Goal: Transaction & Acquisition: Book appointment/travel/reservation

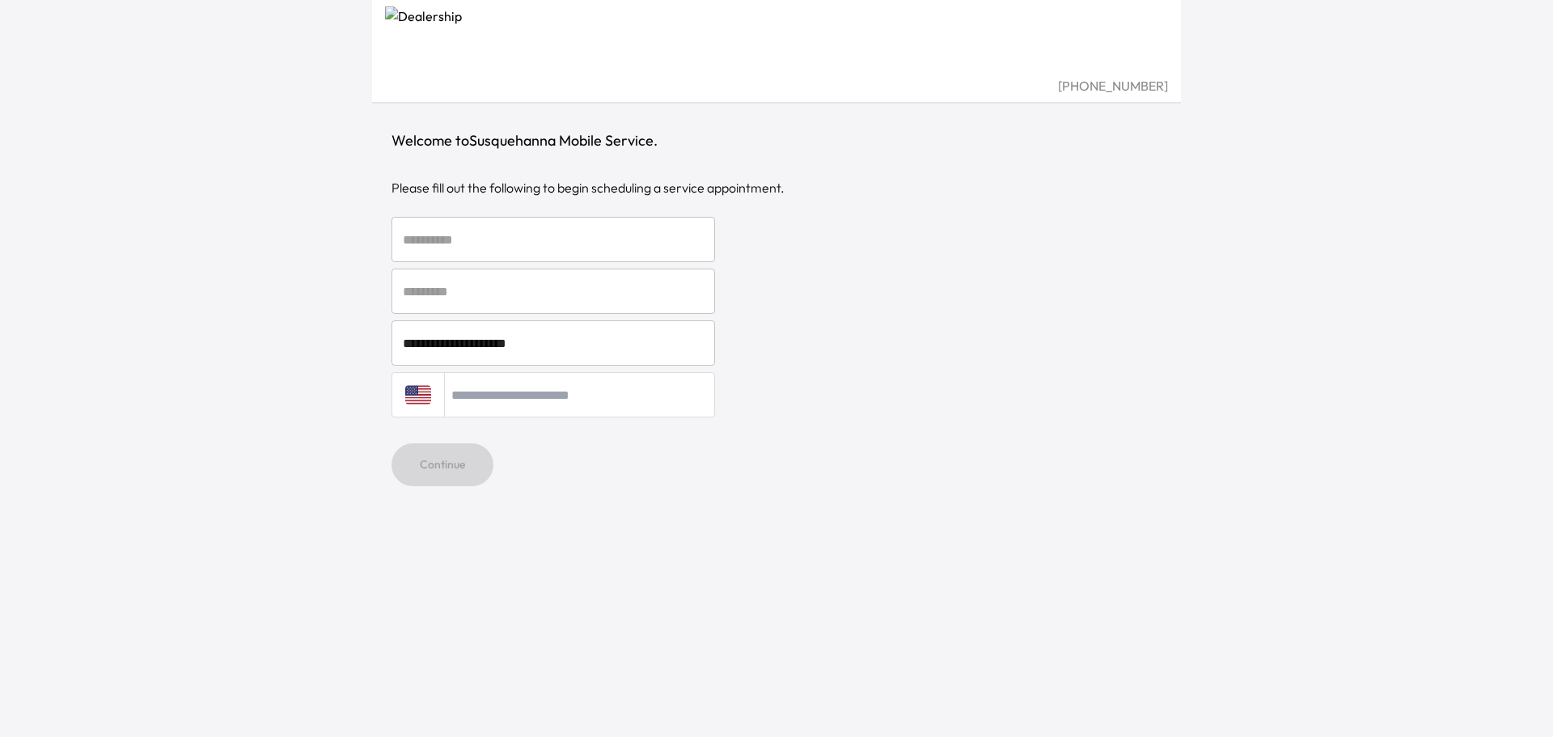
click at [517, 247] on input "text" at bounding box center [553, 239] width 324 height 45
type input "******"
click at [500, 295] on input "text" at bounding box center [553, 291] width 324 height 45
type input "******"
click at [520, 393] on input "tel" at bounding box center [579, 394] width 271 height 45
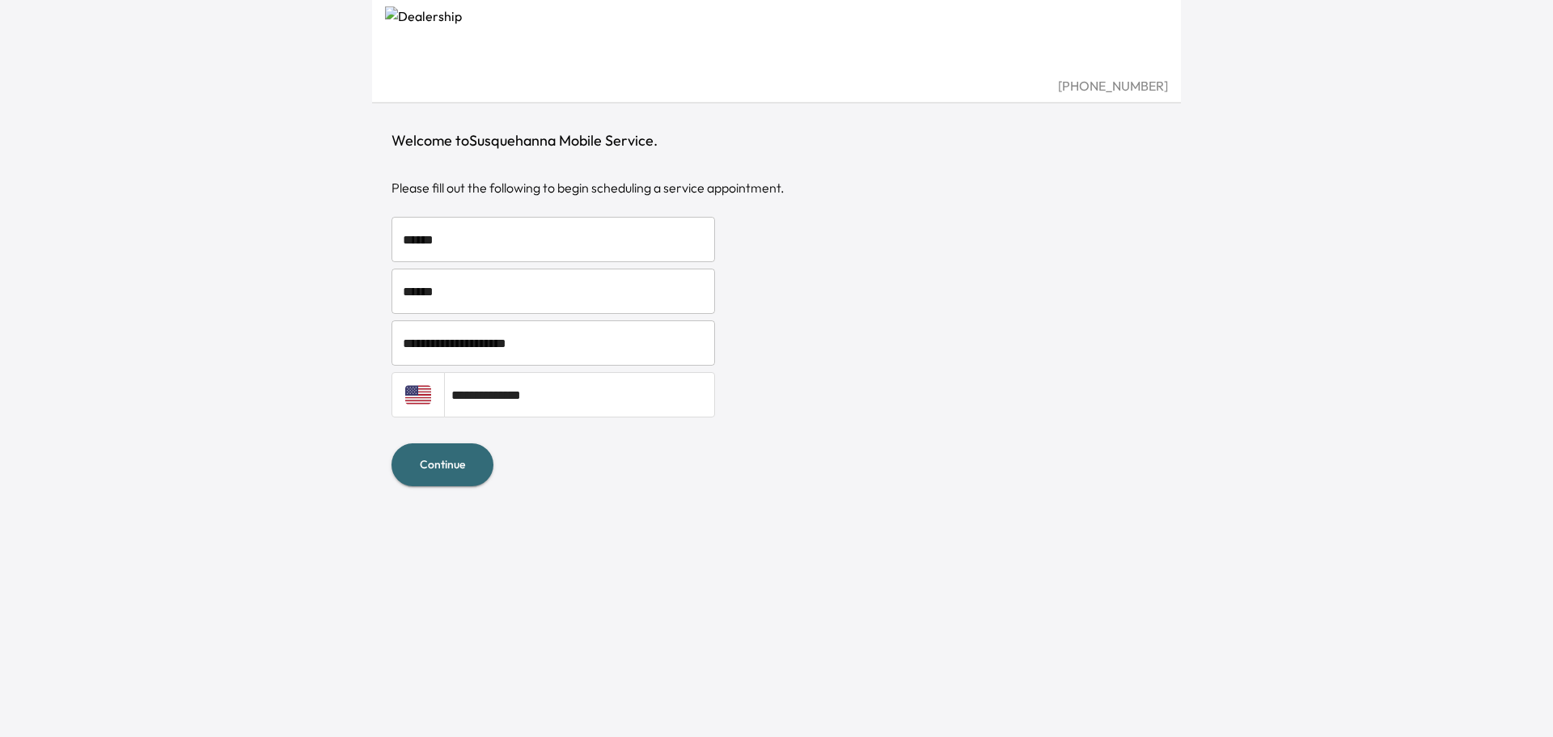
type input "**********"
drag, startPoint x: 447, startPoint y: 468, endPoint x: 725, endPoint y: 564, distance: 293.4
click at [449, 469] on button "Continue" at bounding box center [442, 464] width 102 height 43
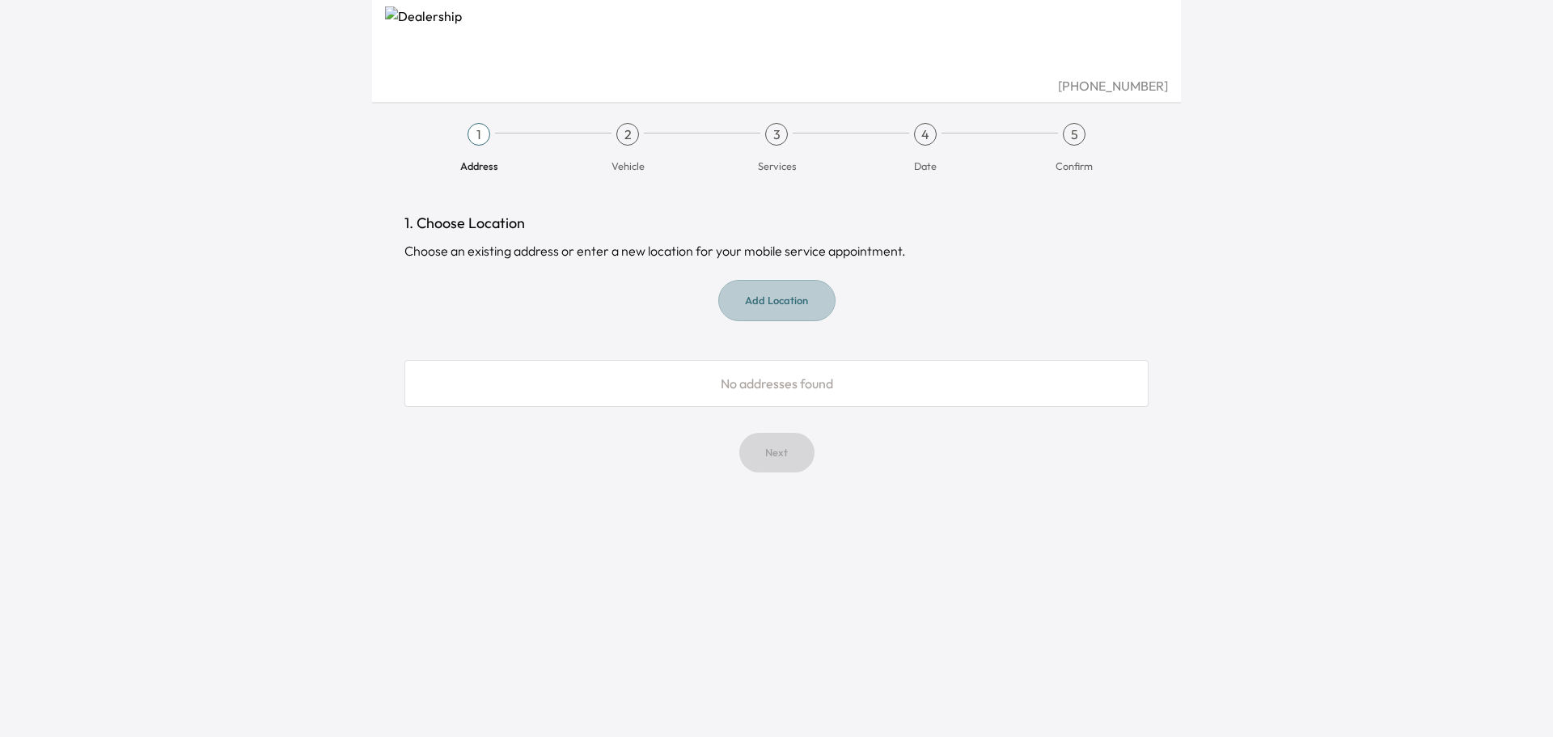
click at [801, 309] on button "Add Location" at bounding box center [776, 300] width 117 height 41
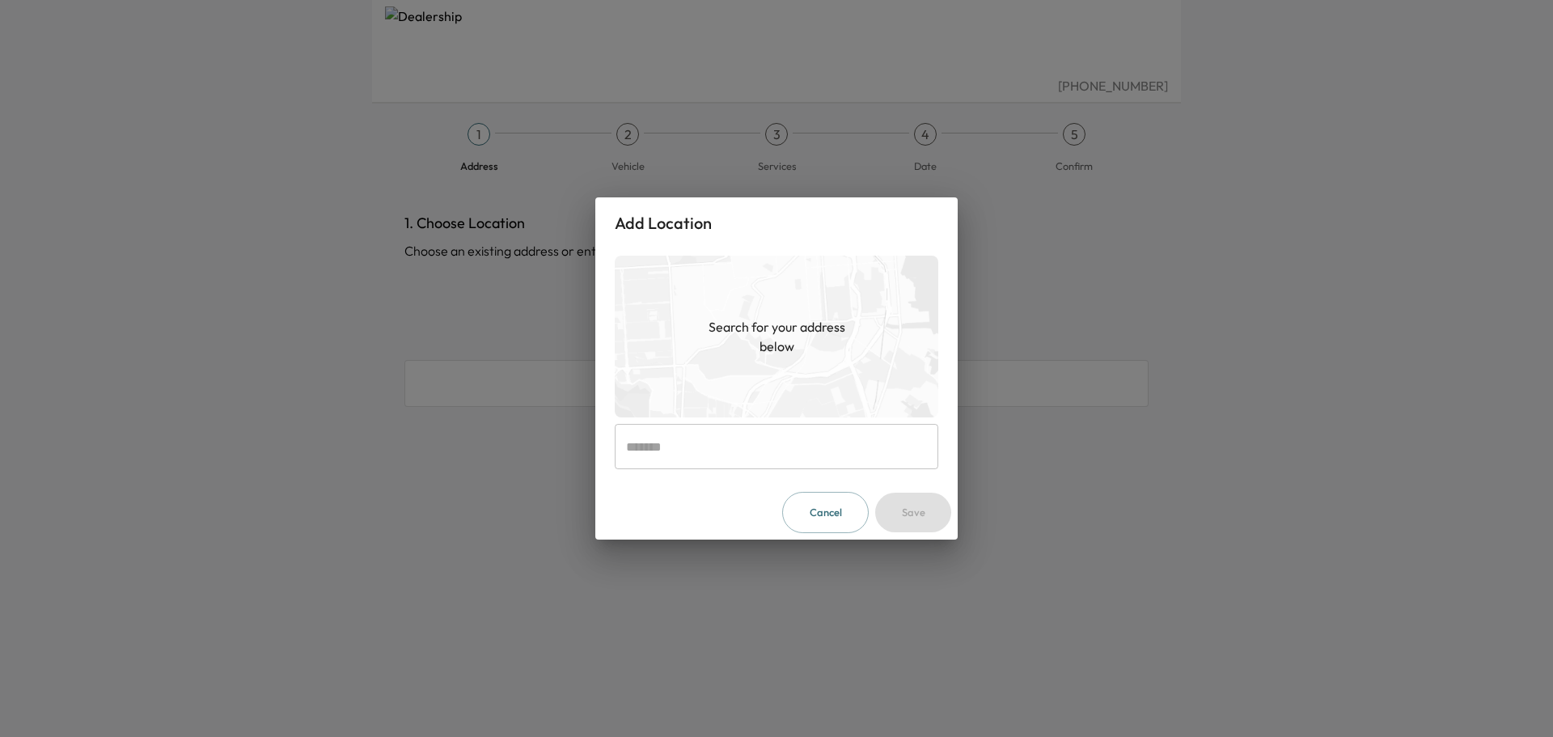
click at [705, 449] on input "text" at bounding box center [777, 446] width 324 height 45
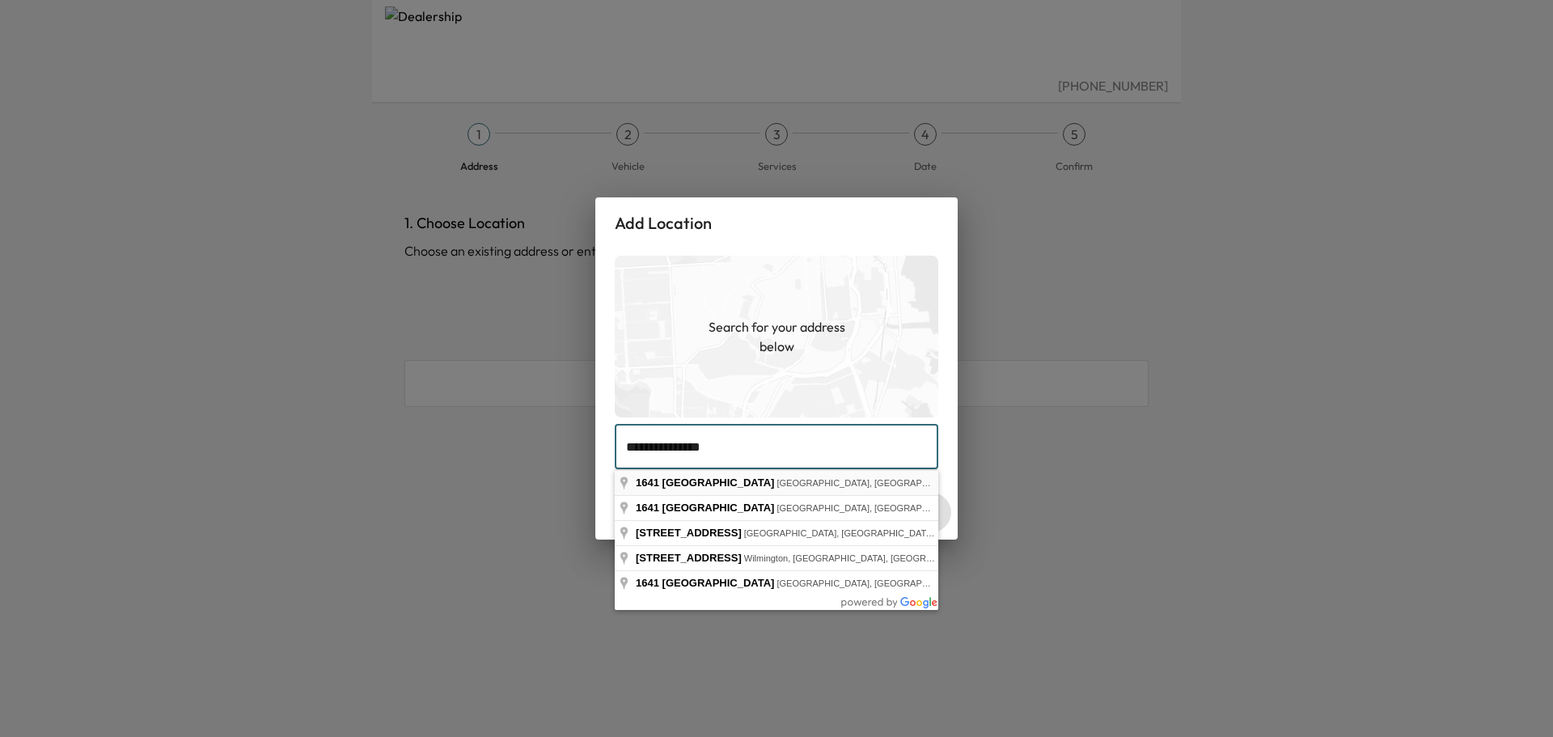
type input "**********"
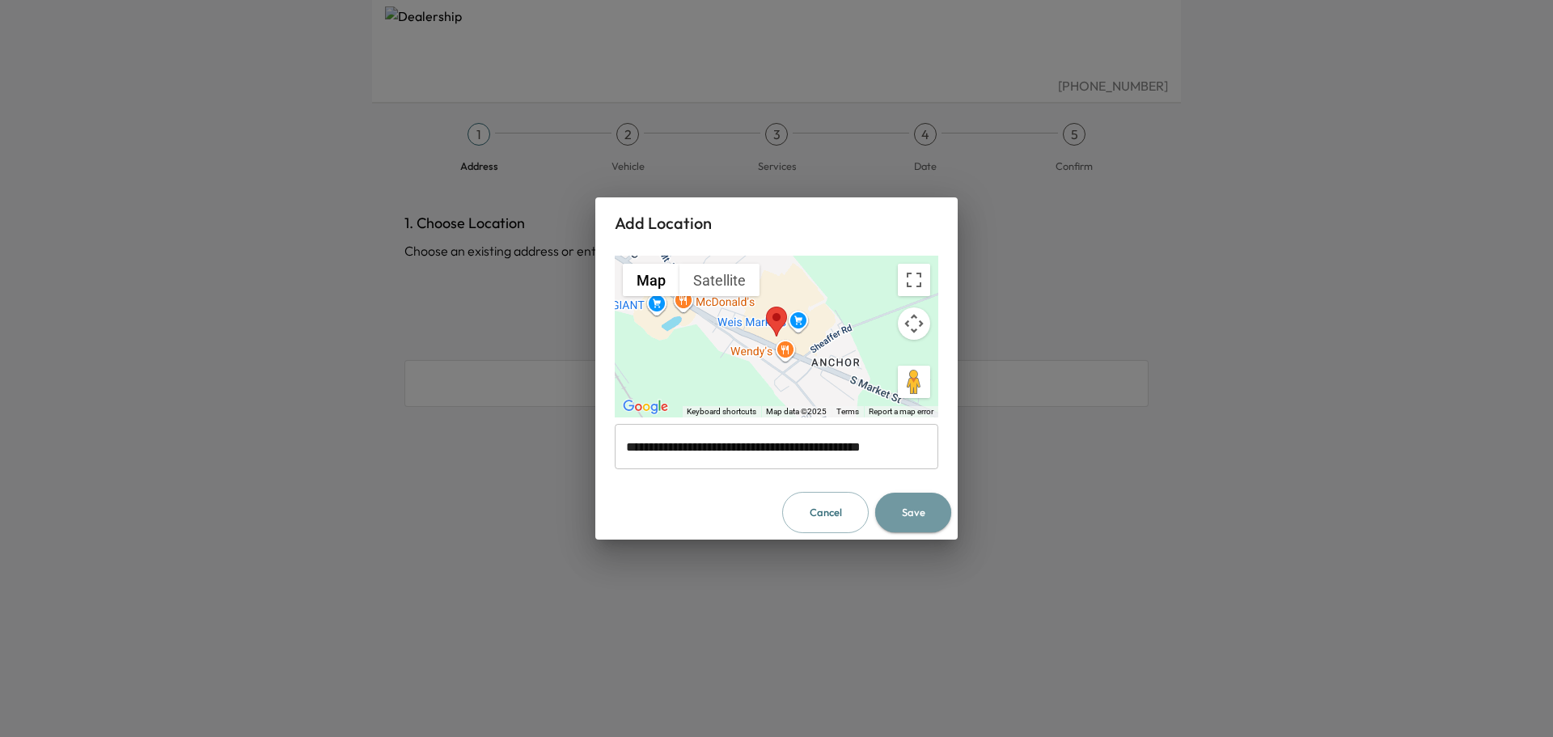
click at [927, 522] on button "Save" at bounding box center [913, 513] width 76 height 40
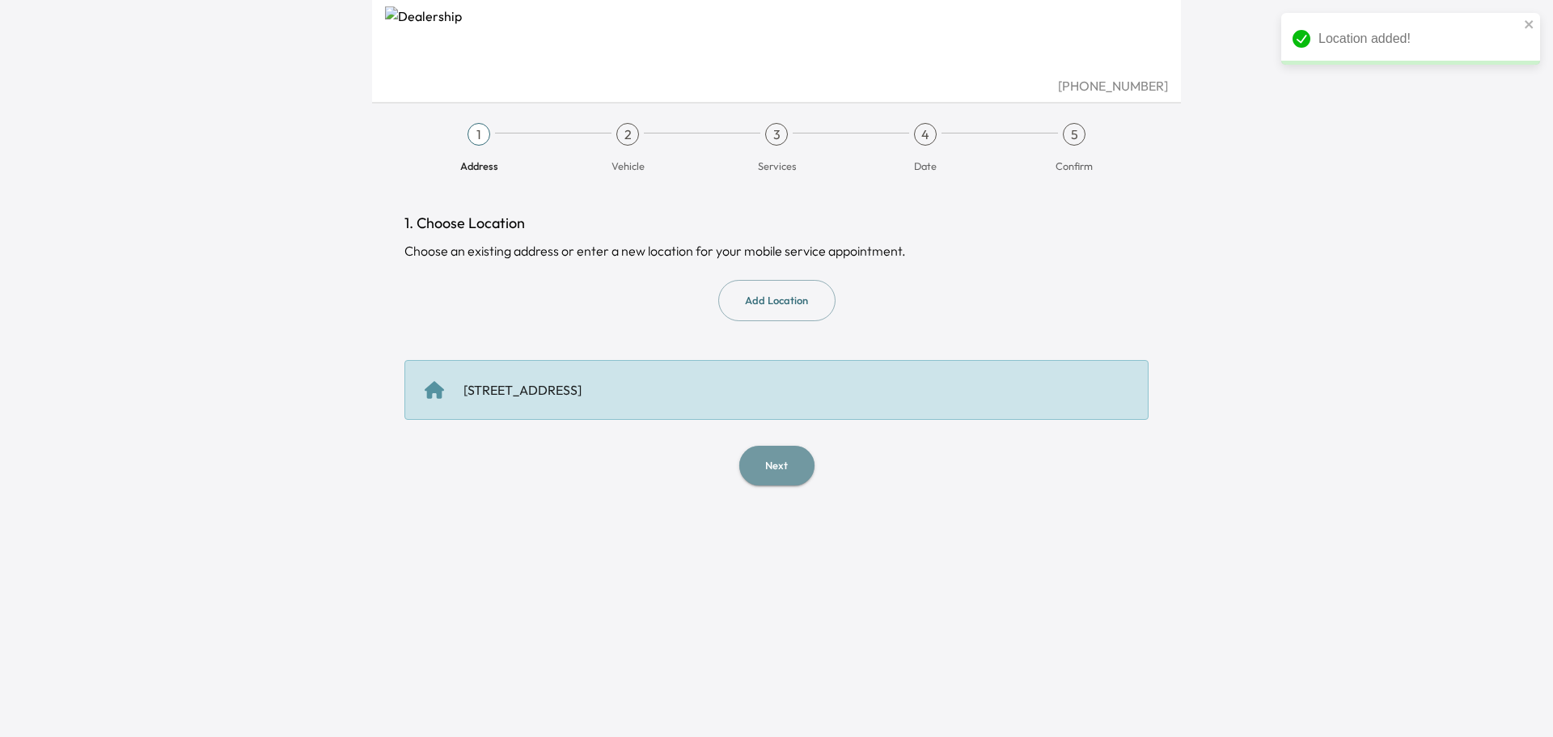
click at [775, 463] on button "Next" at bounding box center [776, 466] width 75 height 40
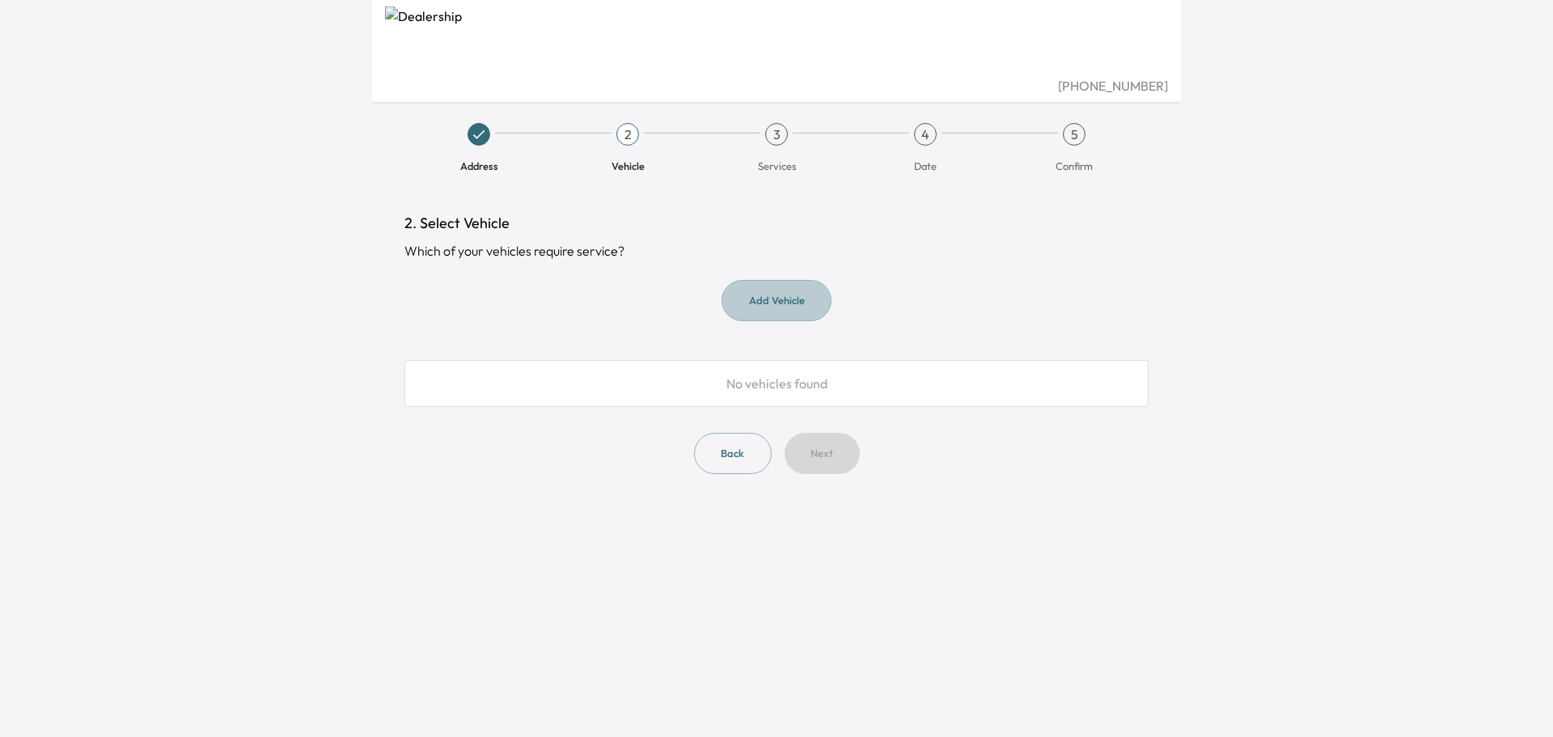
click at [780, 305] on button "Add Vehicle" at bounding box center [776, 300] width 110 height 41
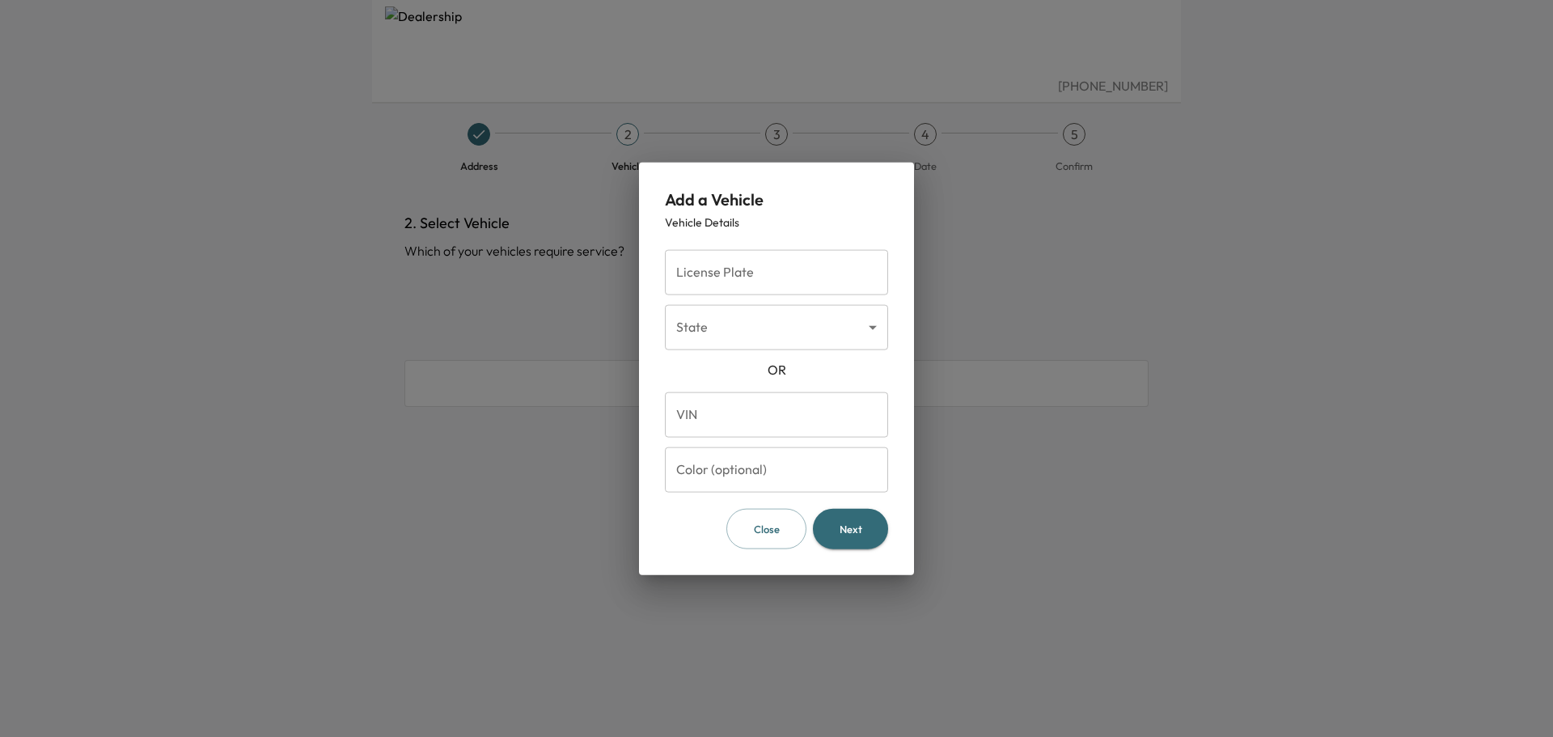
click at [763, 527] on button "Close" at bounding box center [766, 528] width 80 height 41
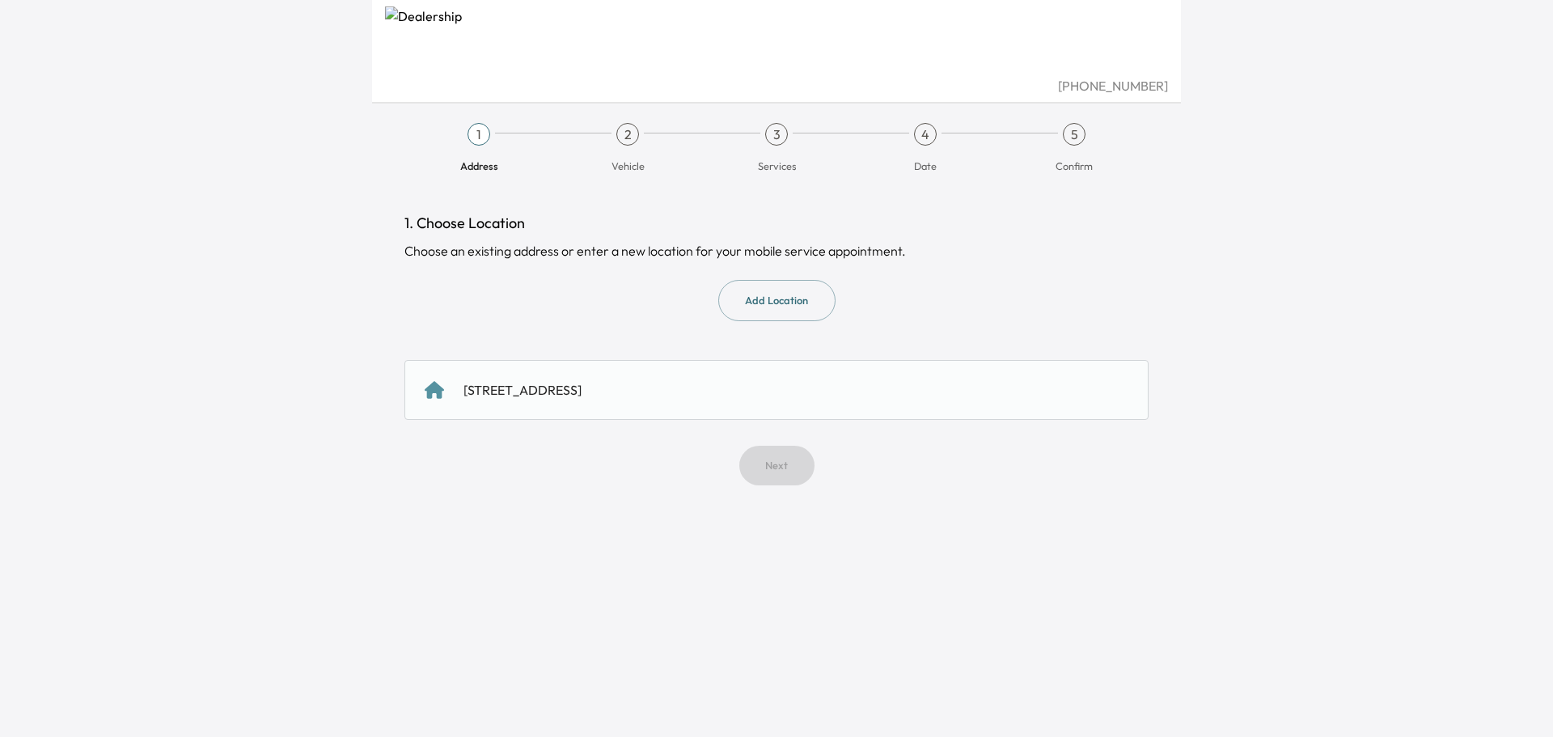
click at [582, 395] on div "[STREET_ADDRESS]" at bounding box center [522, 389] width 118 height 19
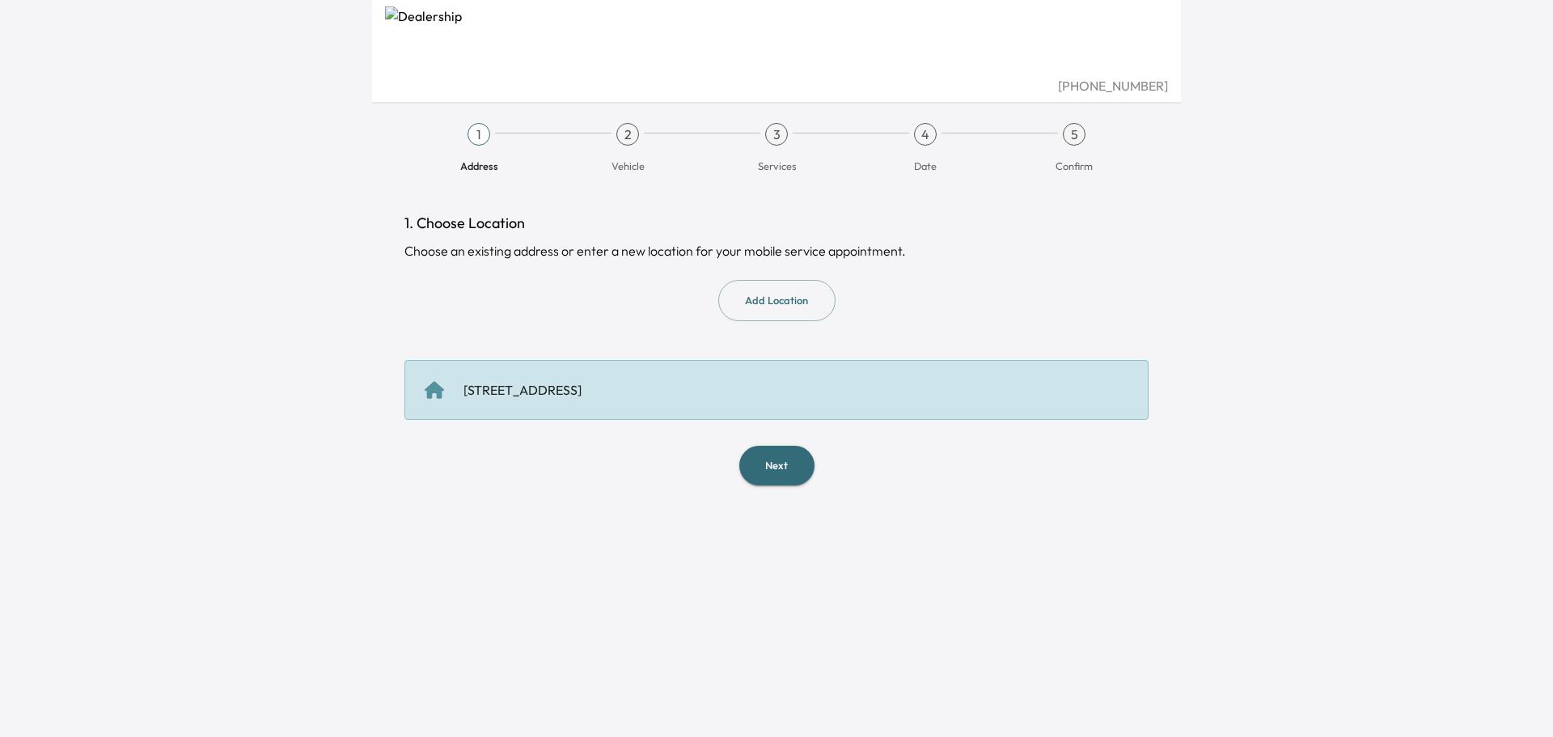
click at [771, 470] on button "Next" at bounding box center [776, 466] width 75 height 40
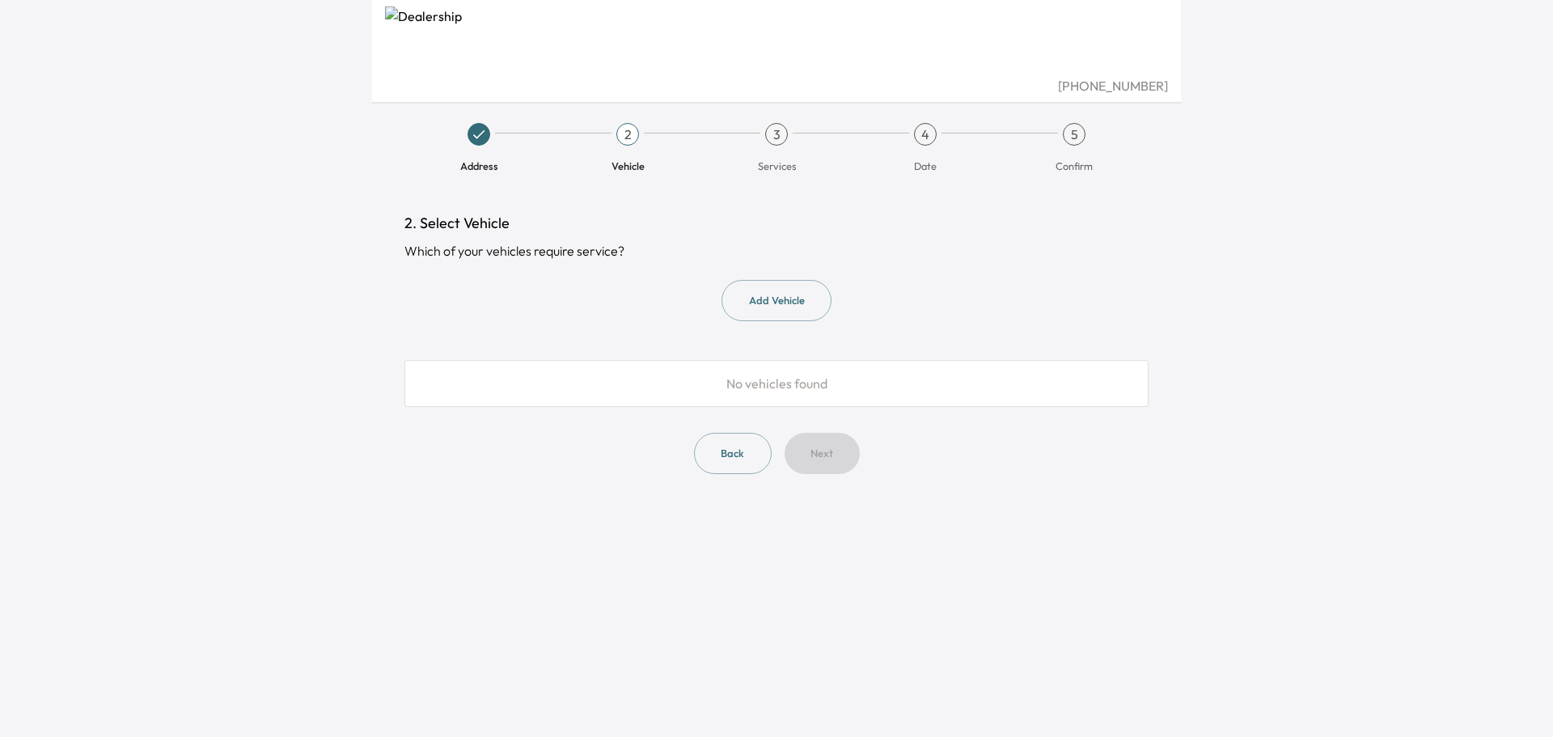
click at [783, 305] on button "Add Vehicle" at bounding box center [776, 300] width 110 height 41
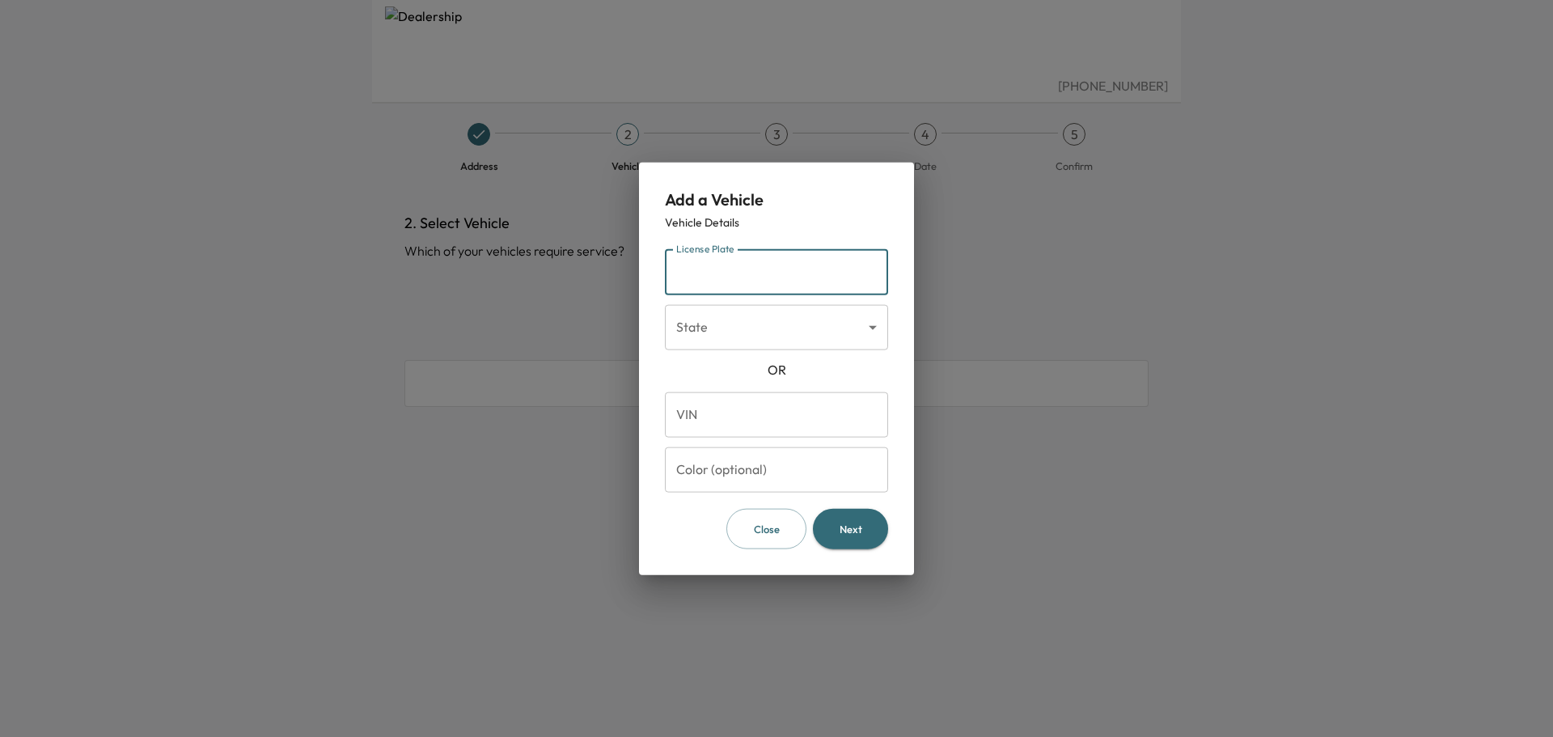
click at [810, 281] on input "License Plate" at bounding box center [776, 271] width 223 height 45
type input "*******"
click at [873, 331] on body "[PHONE_NUMBER] Address 2 Vehicle 3 Services 4 Date 5 Confirm 2. Select Vehicle …" at bounding box center [776, 368] width 1553 height 737
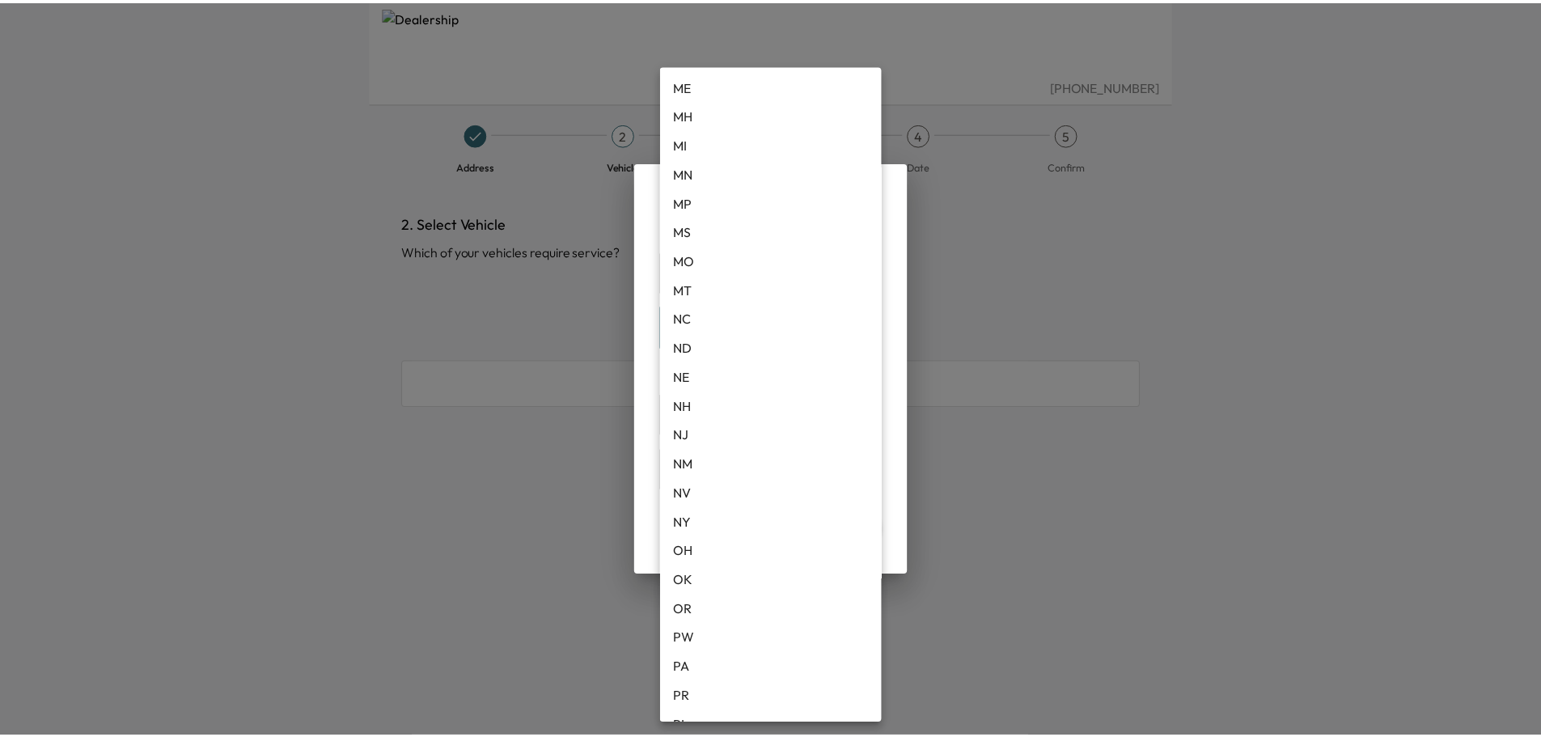
scroll to position [809, 0]
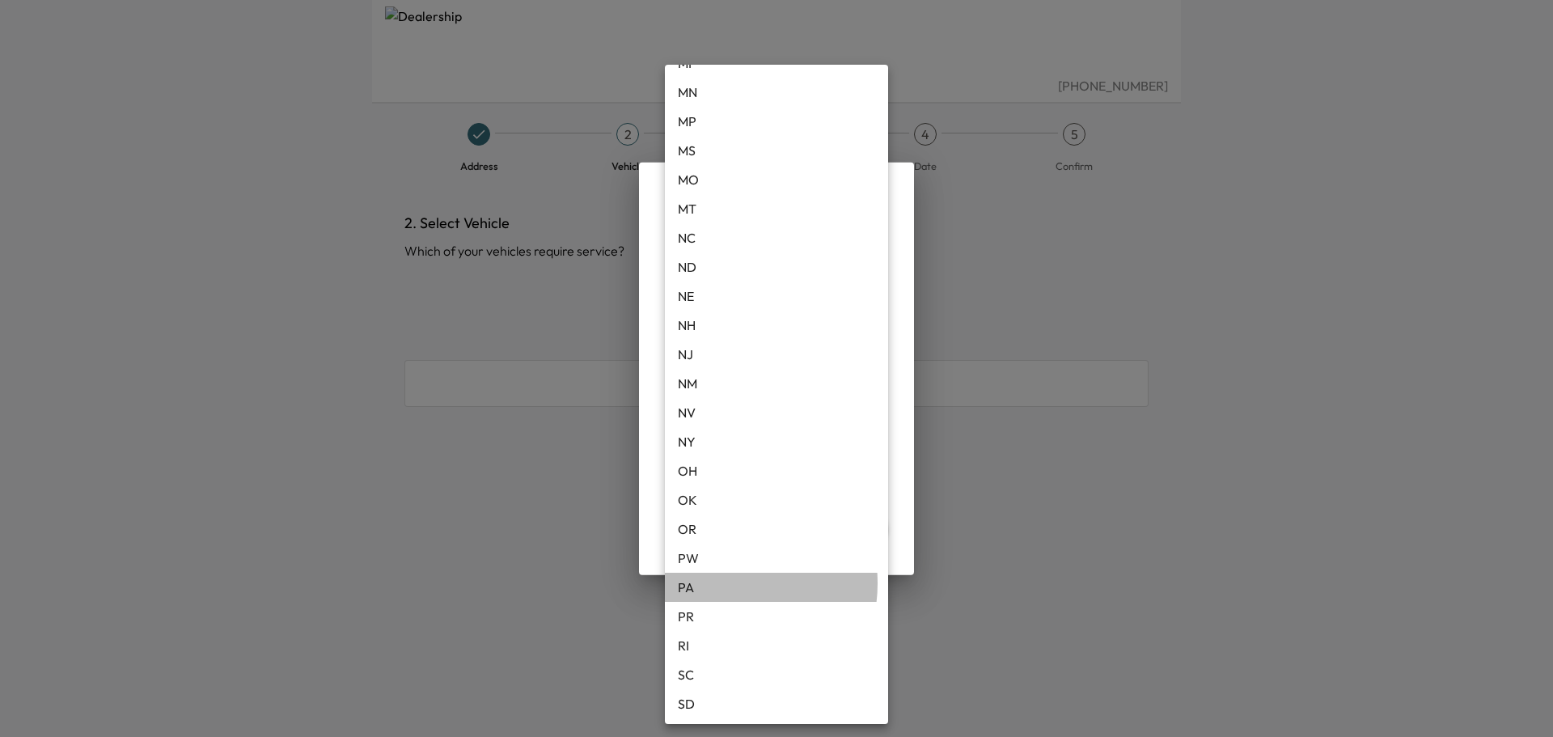
click at [717, 583] on li "PA" at bounding box center [776, 587] width 223 height 29
type input "**"
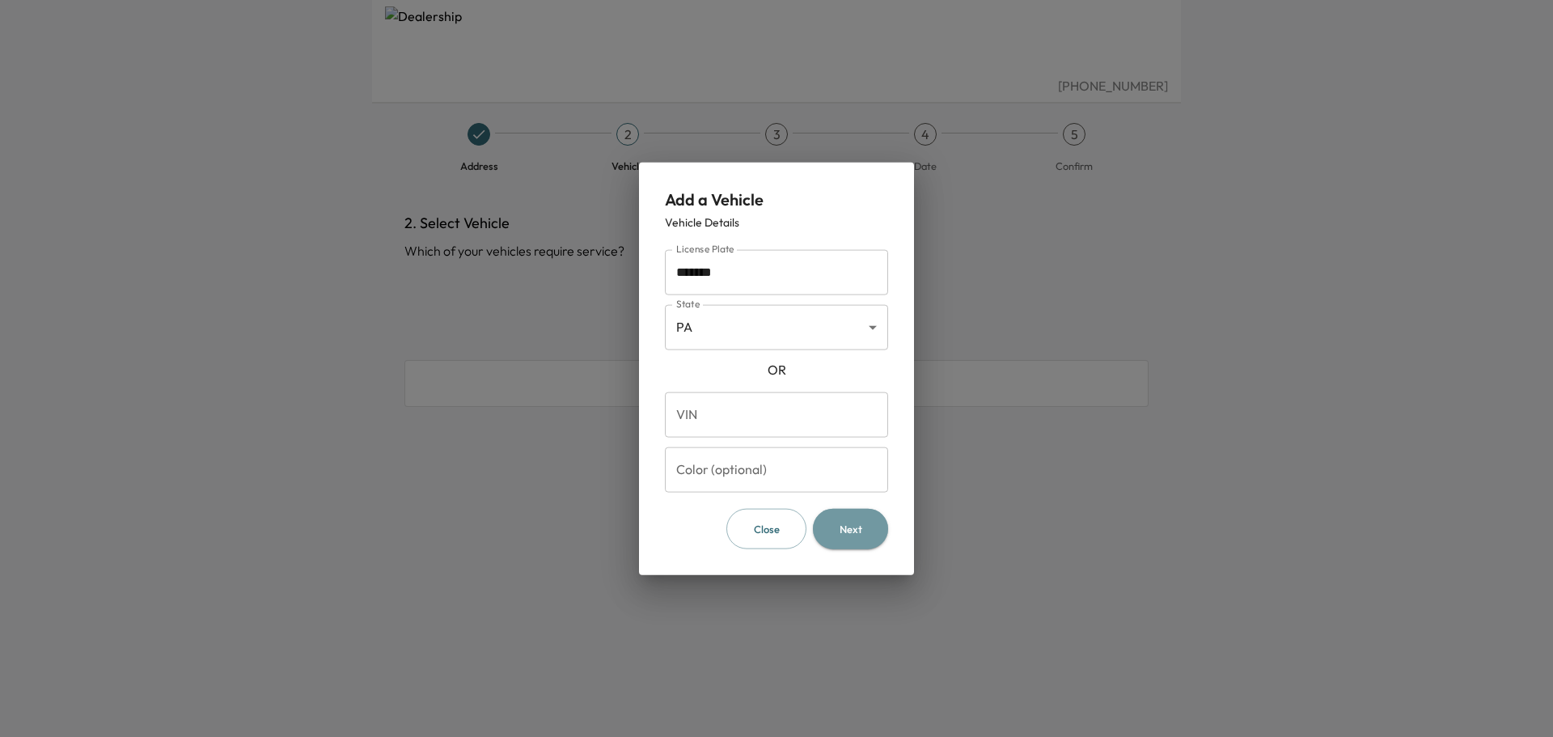
click at [859, 527] on button "Next" at bounding box center [850, 528] width 75 height 41
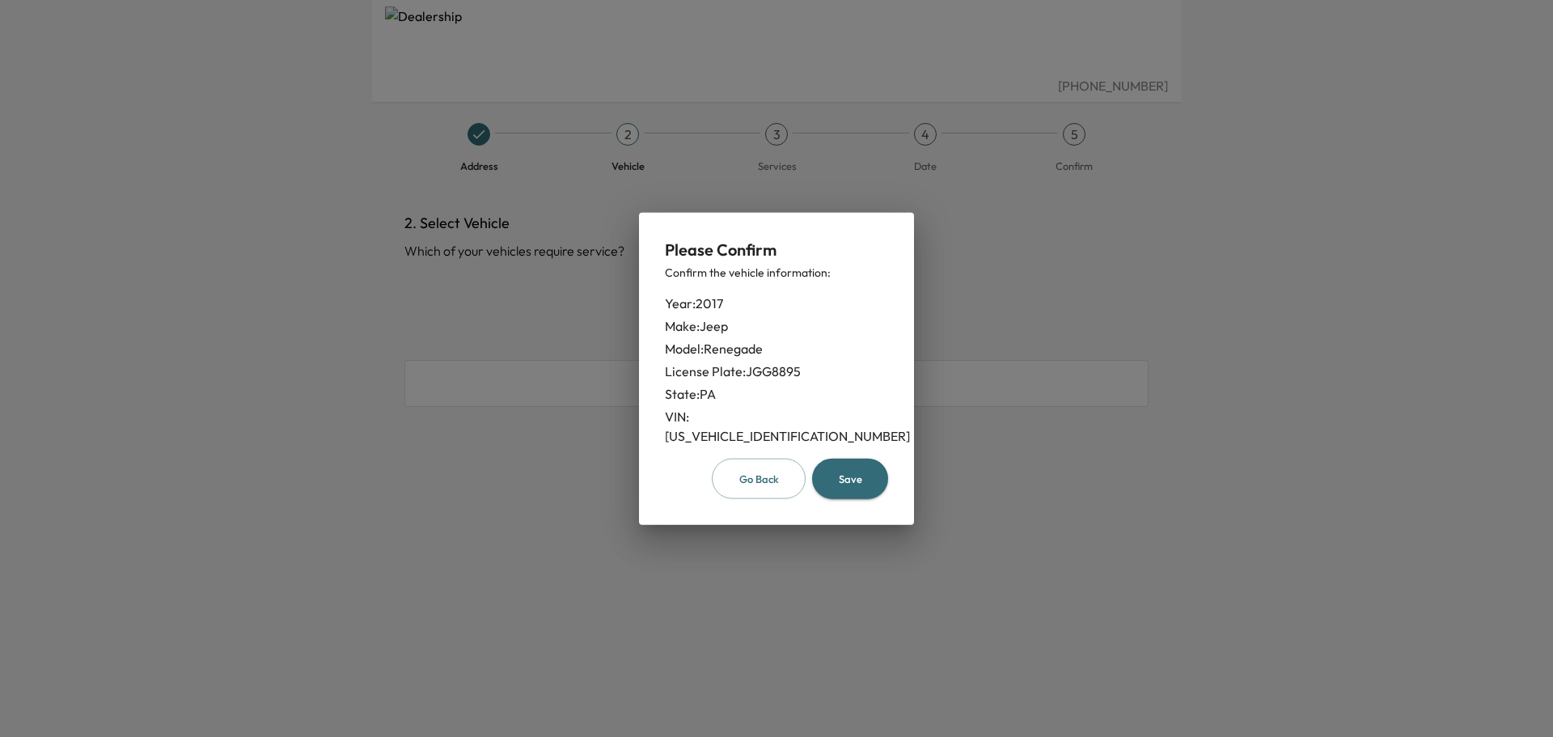
click at [849, 472] on button "Save" at bounding box center [850, 478] width 76 height 41
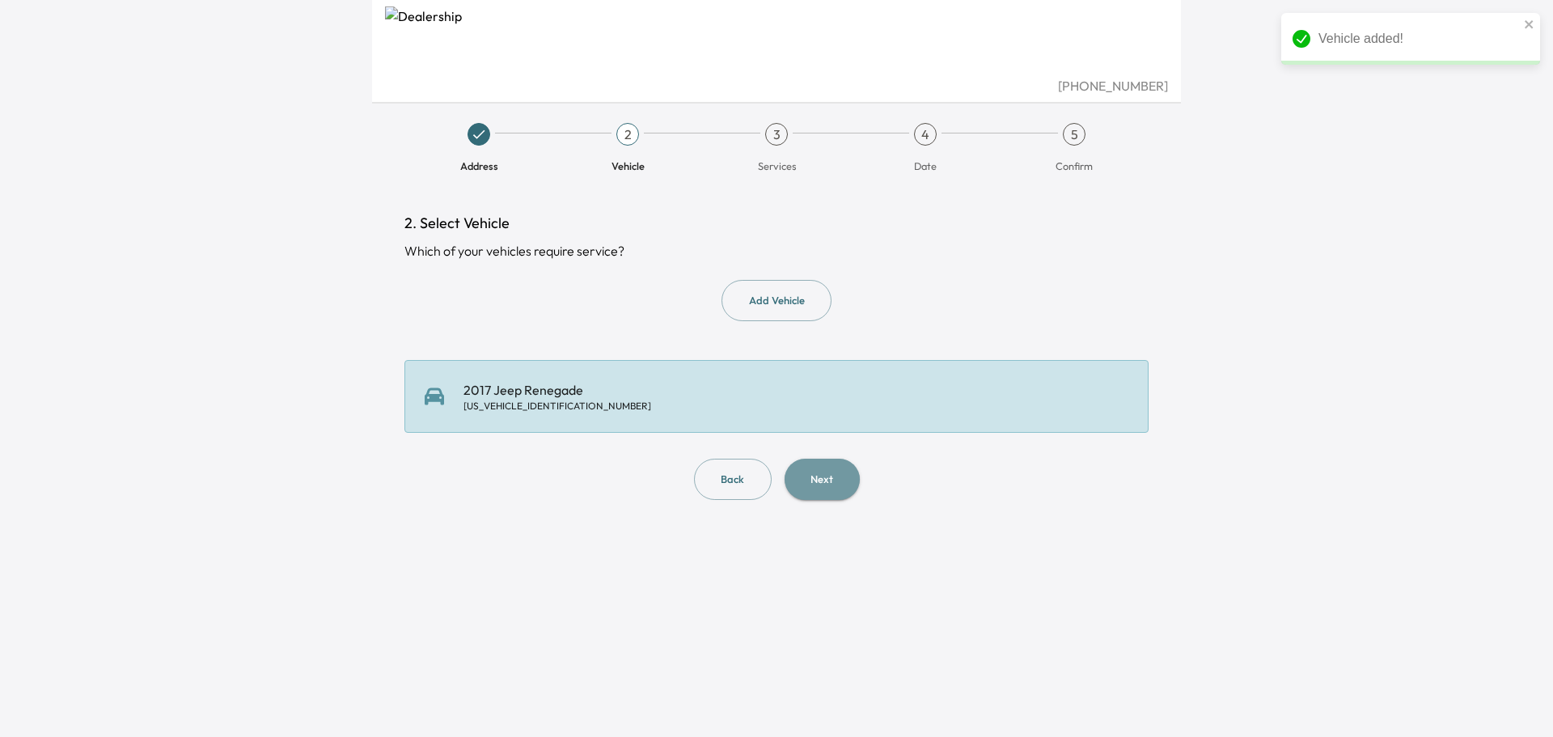
click at [826, 490] on button "Next" at bounding box center [822, 479] width 75 height 41
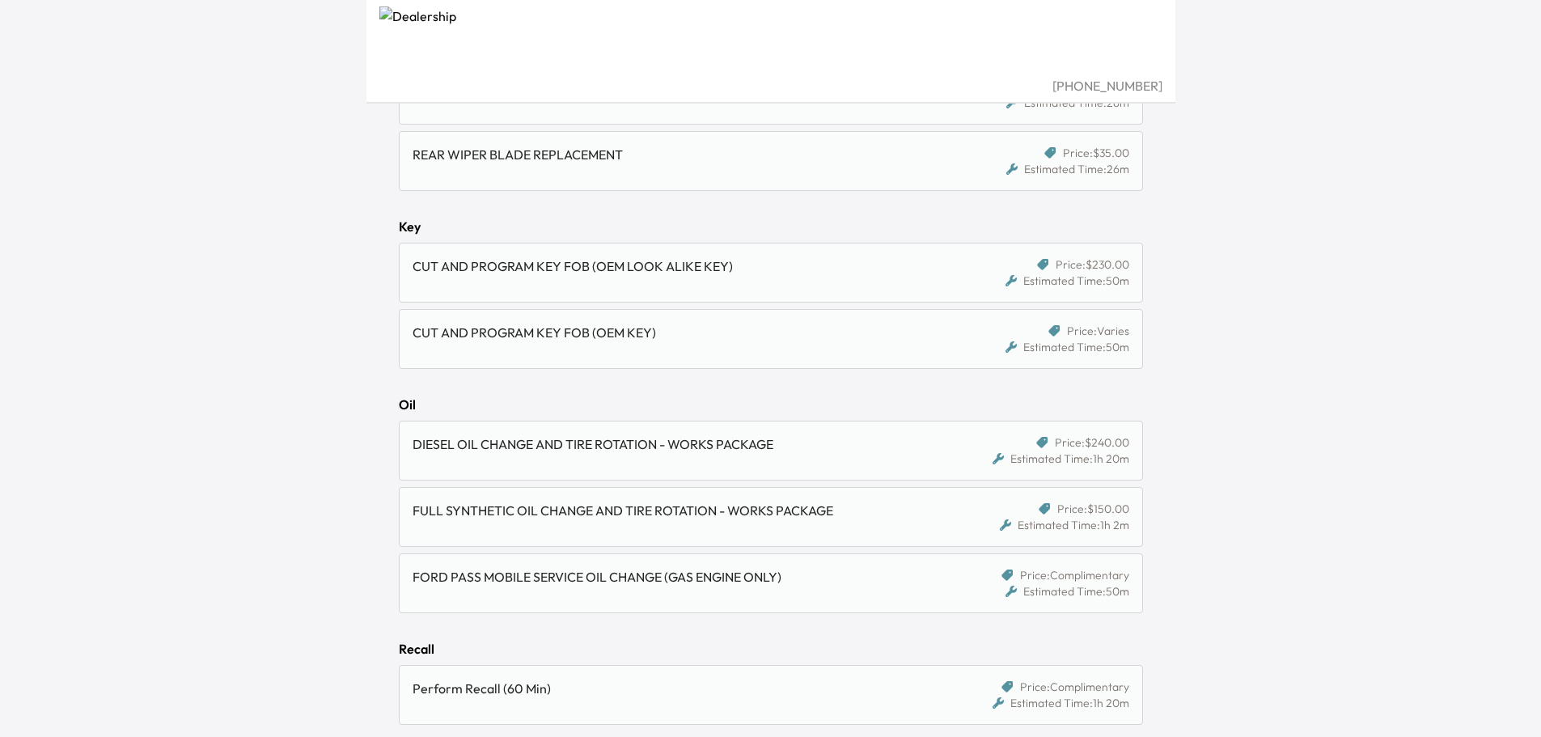
scroll to position [1051, 0]
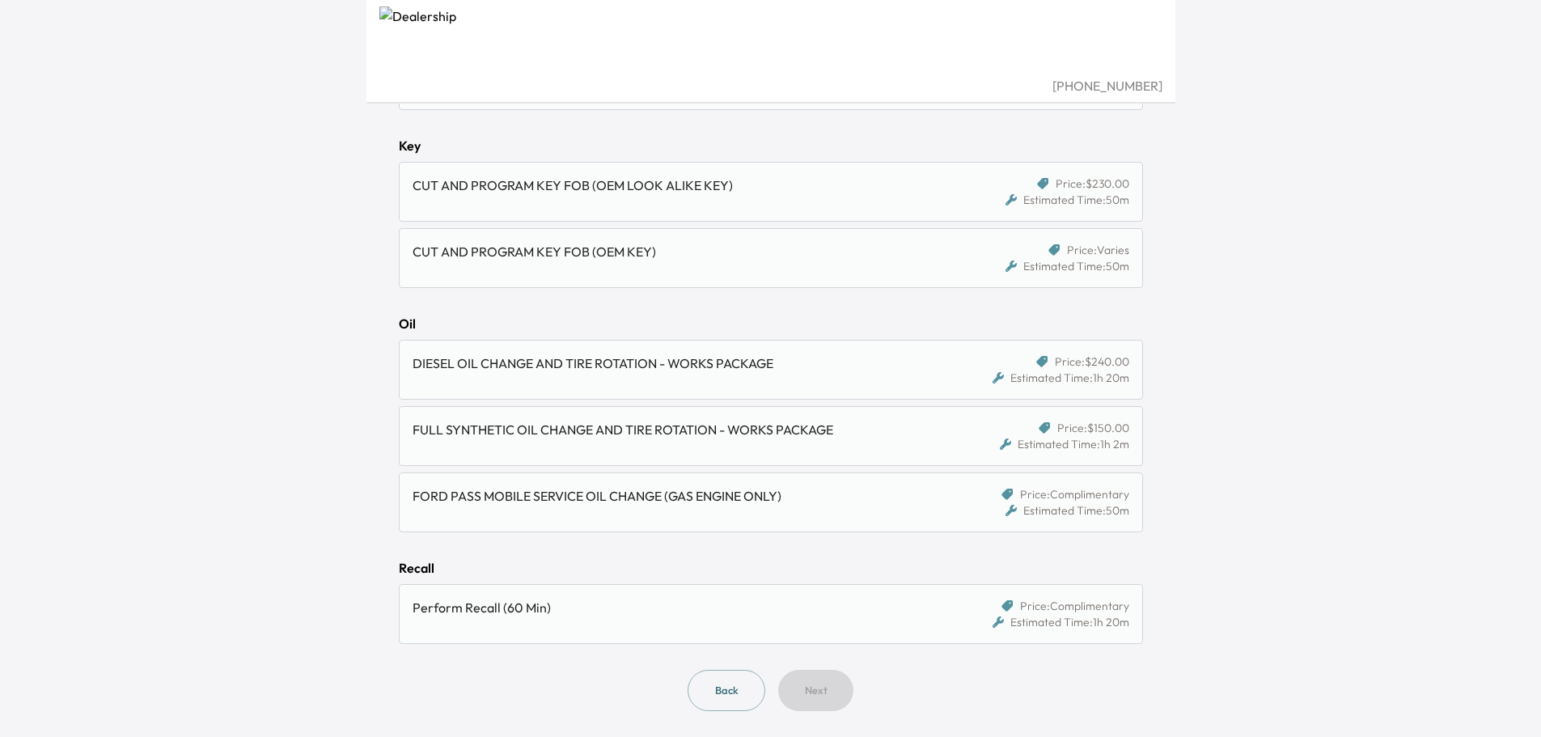
click at [766, 447] on div "FULL SYNTHETIC OIL CHANGE AND TIRE ROTATION - WORKS PACKAGE" at bounding box center [681, 436] width 538 height 32
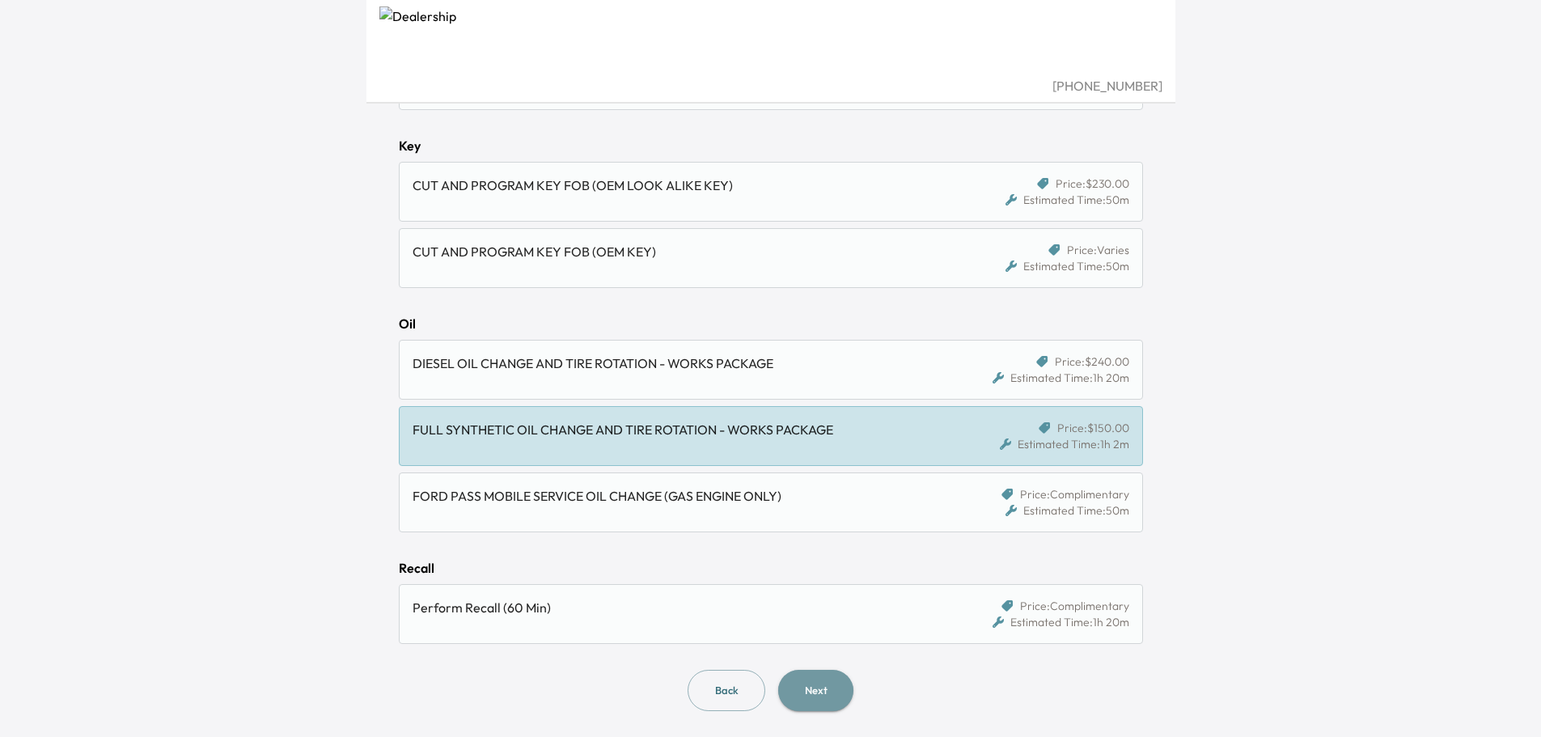
click at [825, 695] on button "Next" at bounding box center [815, 690] width 75 height 41
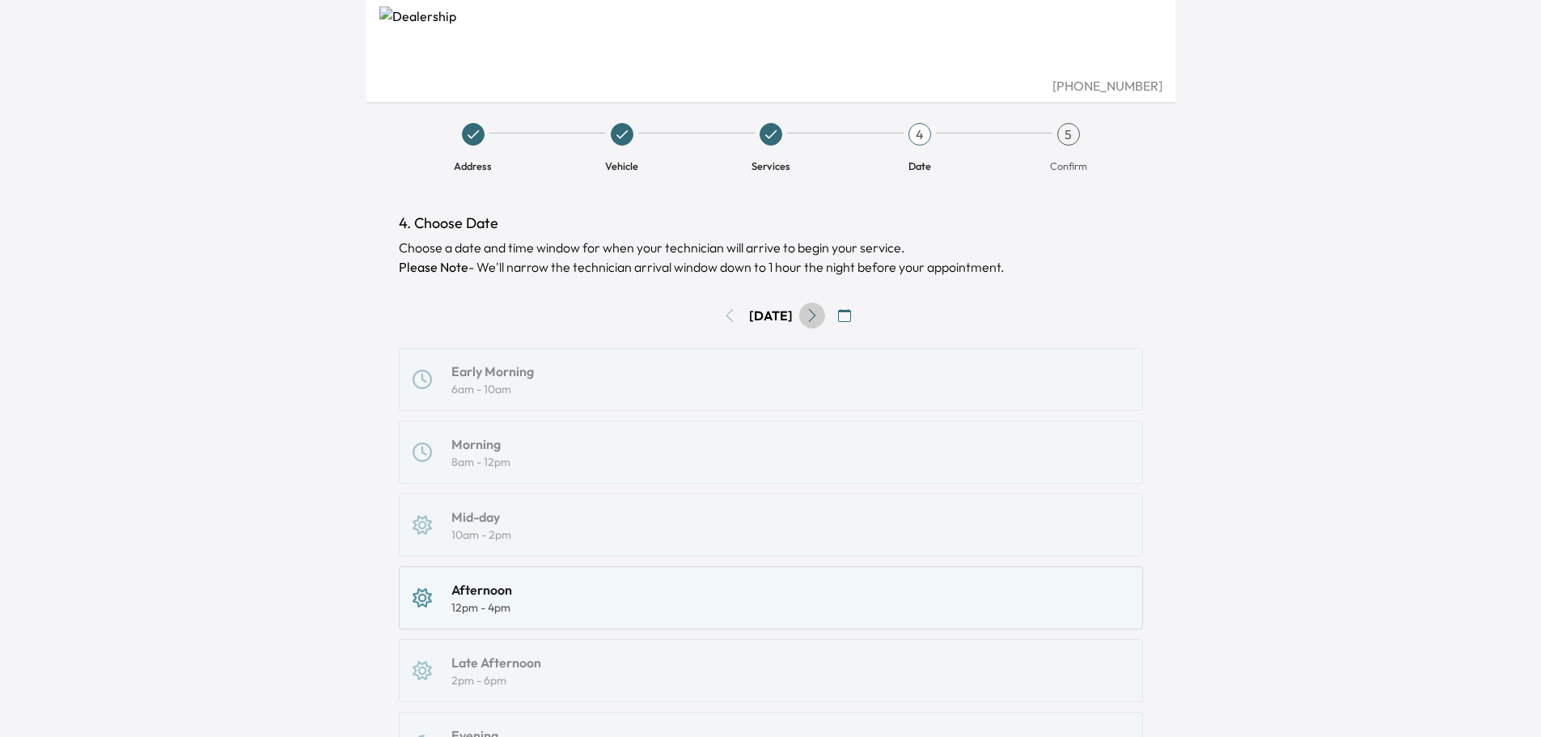
click at [818, 312] on icon "Go to next day" at bounding box center [812, 315] width 13 height 13
click at [818, 314] on icon "Go to next day" at bounding box center [812, 315] width 13 height 13
click at [818, 319] on icon "Go to next day" at bounding box center [812, 315] width 13 height 13
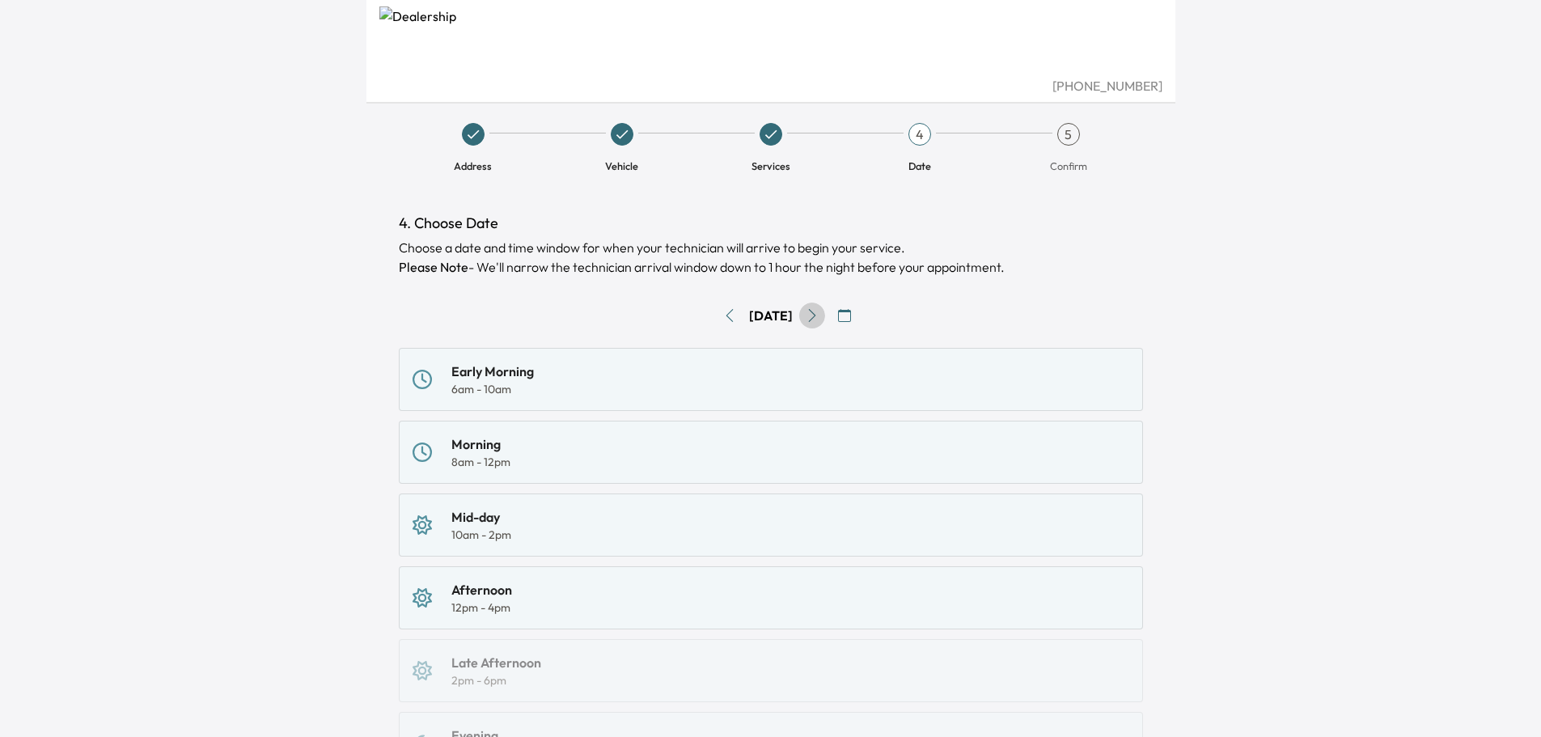
click at [818, 319] on icon "Go to next day" at bounding box center [812, 315] width 13 height 13
click at [582, 458] on div "Morning 8am - 12pm" at bounding box center [770, 452] width 717 height 36
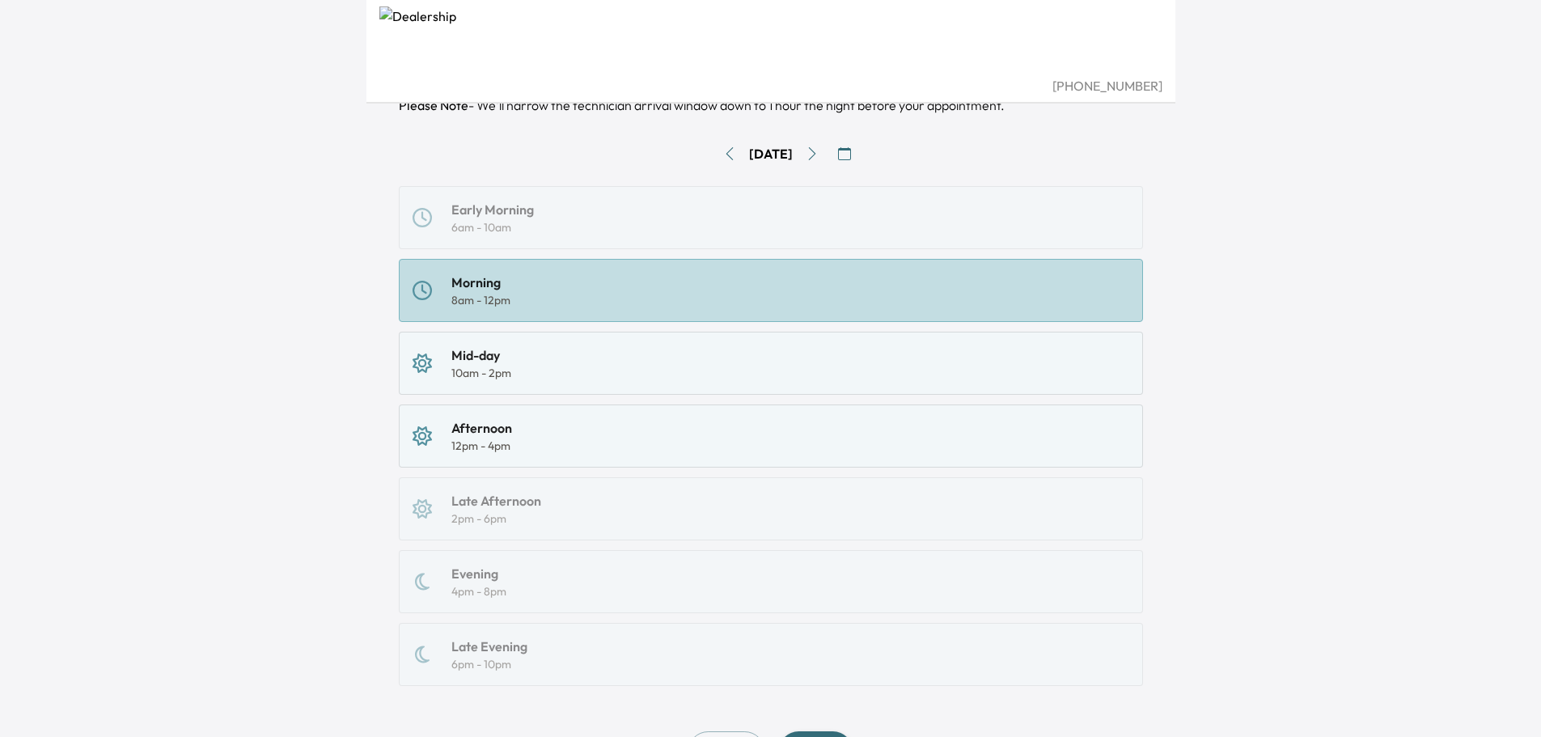
scroll to position [249, 0]
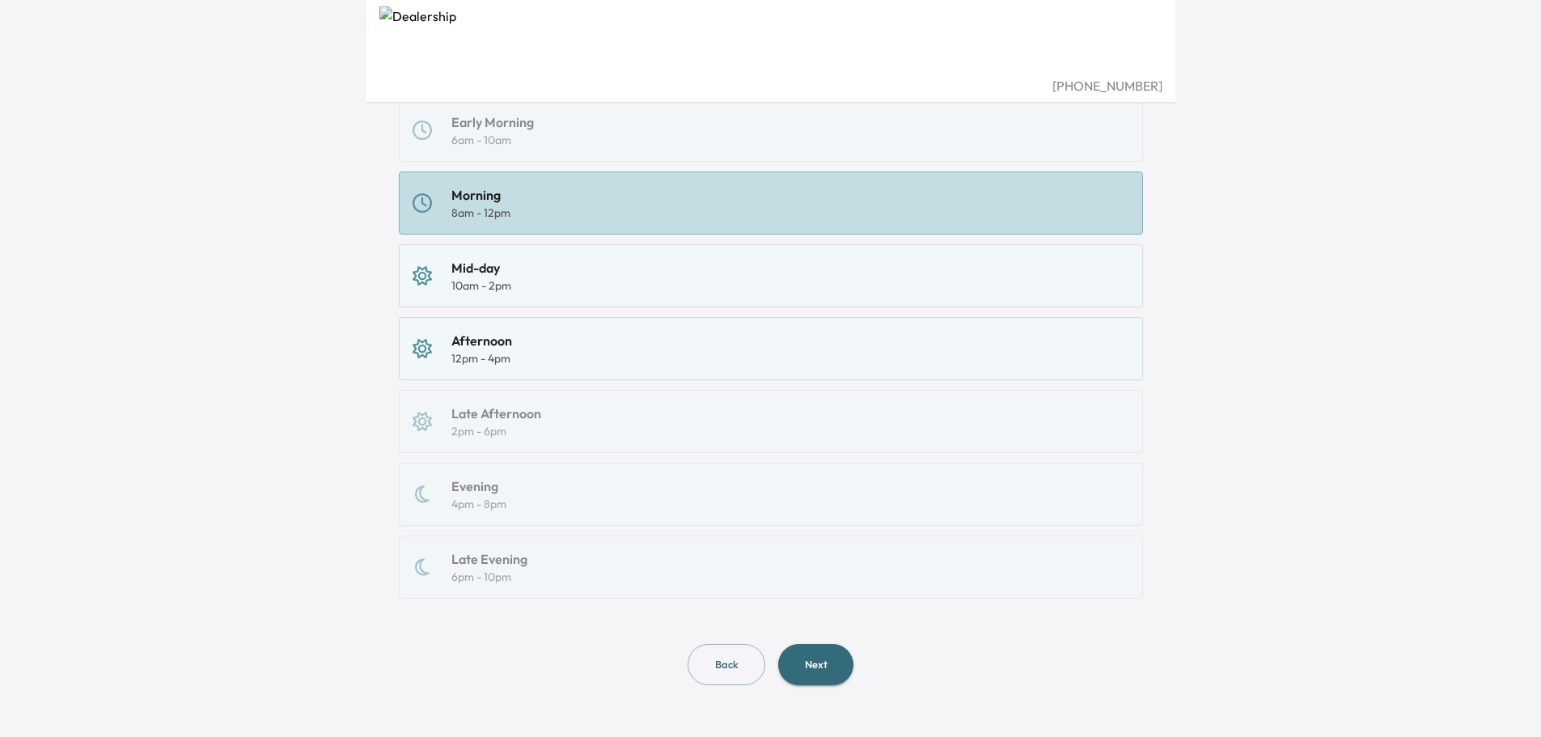
click at [818, 662] on button "Next" at bounding box center [815, 664] width 75 height 41
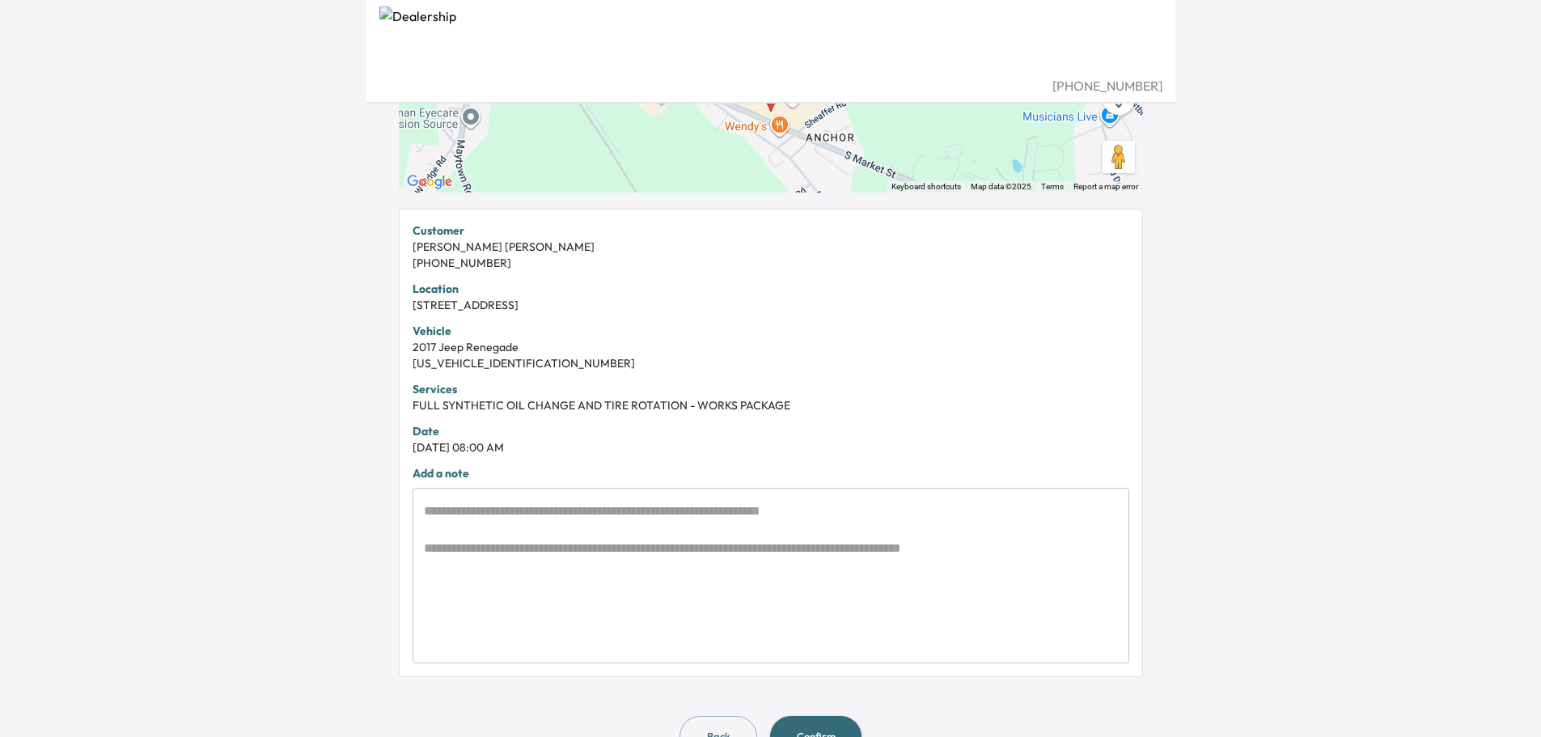
scroll to position [289, 0]
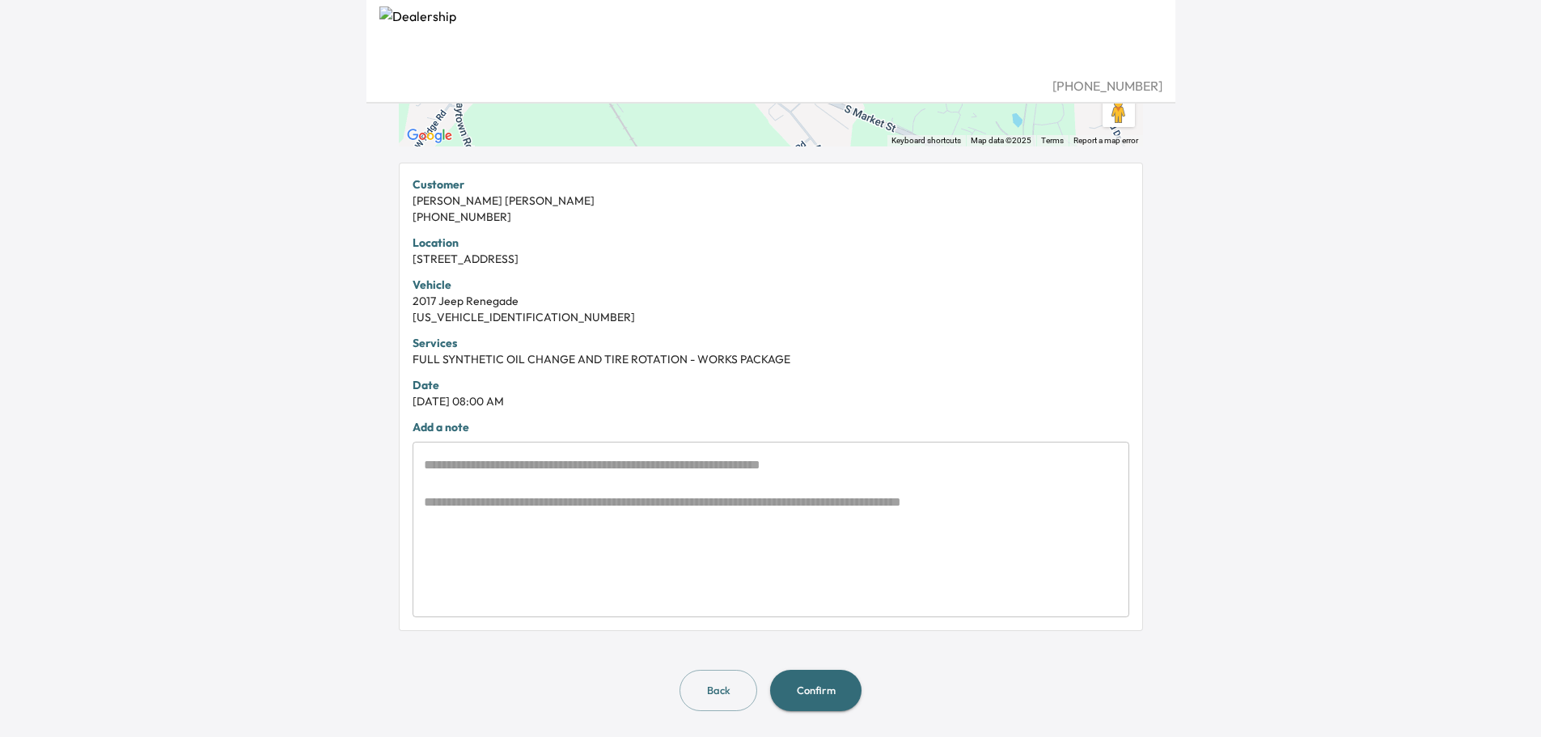
click at [680, 464] on textarea at bounding box center [771, 529] width 694 height 149
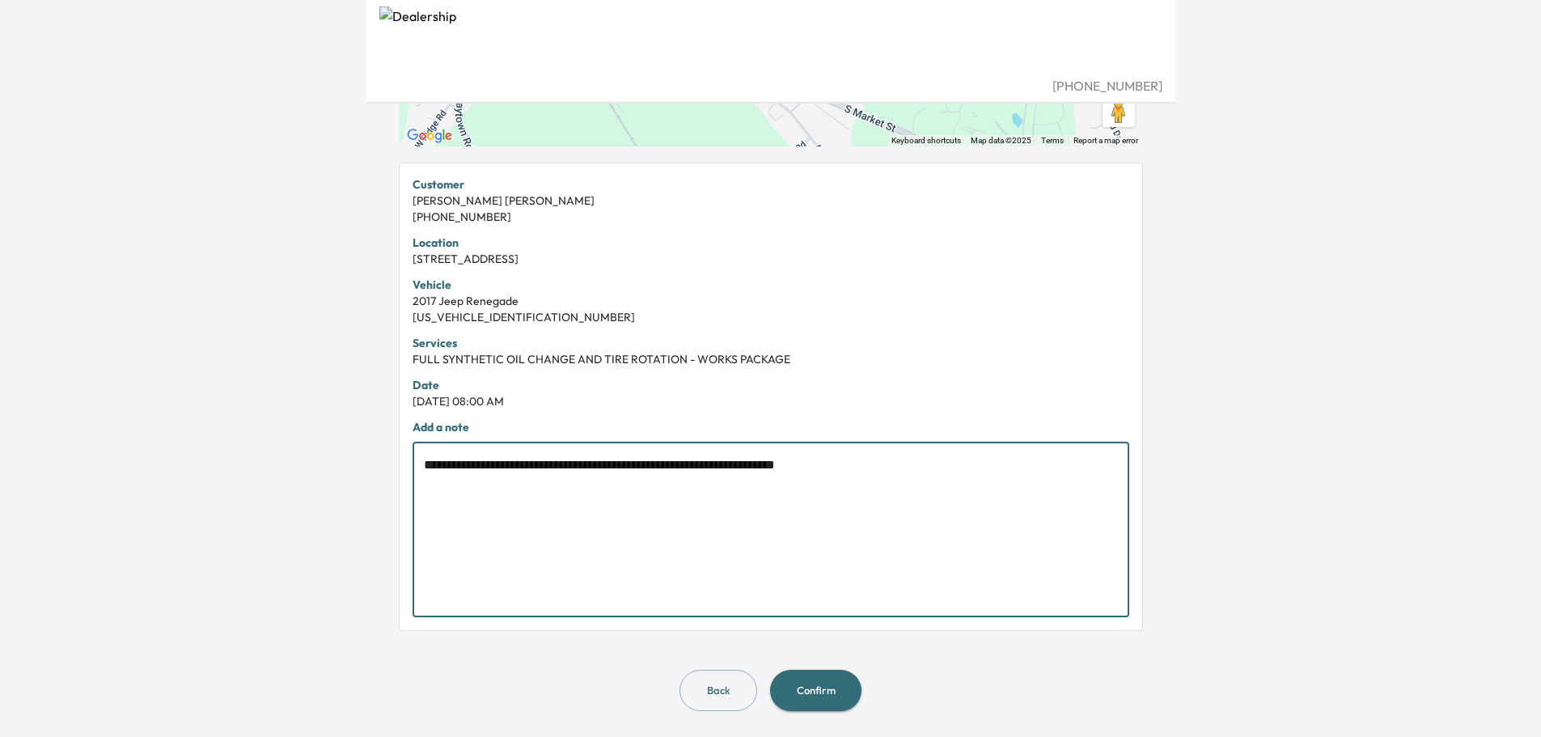
type textarea "**********"
click at [824, 693] on button "Confirm" at bounding box center [815, 690] width 91 height 41
